Goal: Task Accomplishment & Management: Complete application form

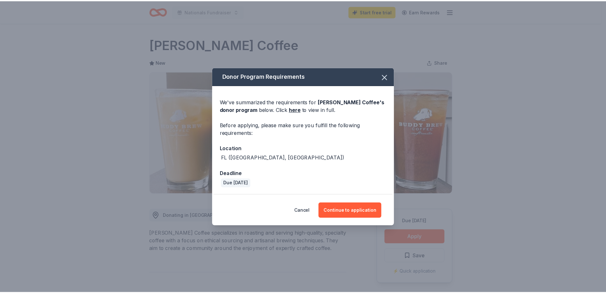
scroll to position [95, 0]
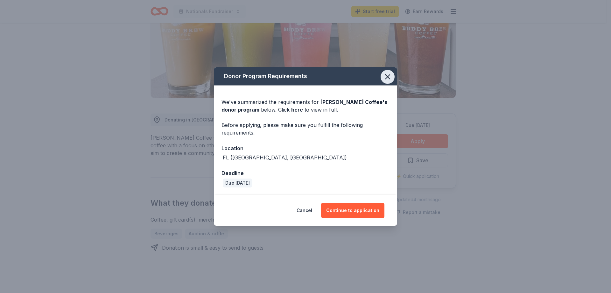
click at [387, 74] on icon "button" at bounding box center [387, 76] width 9 height 9
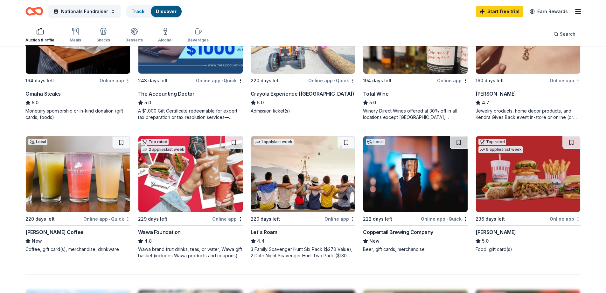
scroll to position [350, 0]
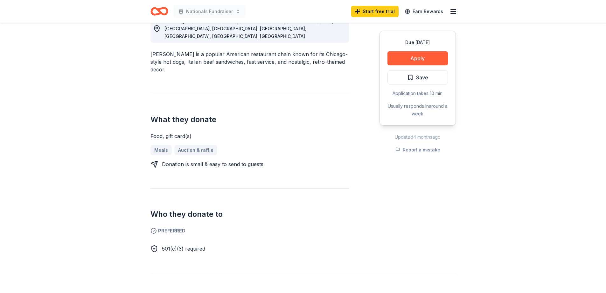
scroll to position [95, 0]
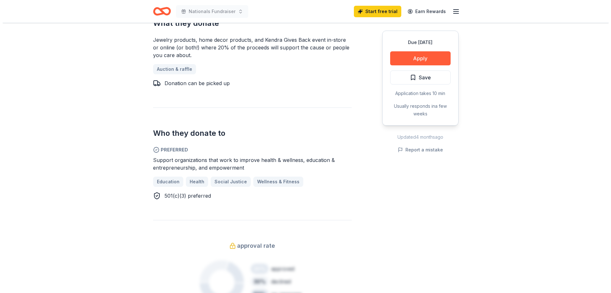
scroll to position [191, 0]
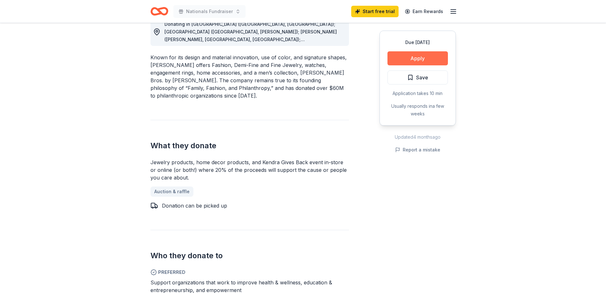
click at [409, 56] on button "Apply" at bounding box center [418, 58] width 60 height 14
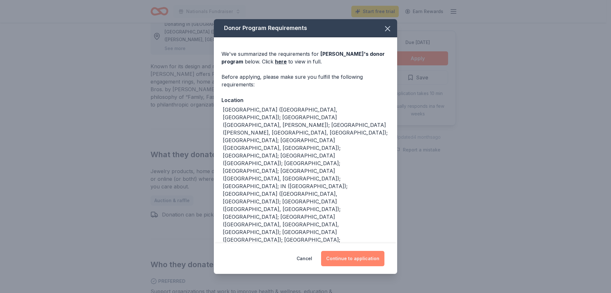
click at [348, 261] on button "Continue to application" at bounding box center [352, 257] width 63 height 15
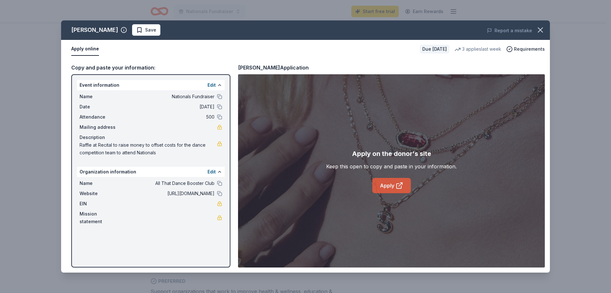
click at [391, 183] on link "Apply" at bounding box center [391, 185] width 39 height 15
